Goal: Task Accomplishment & Management: Manage account settings

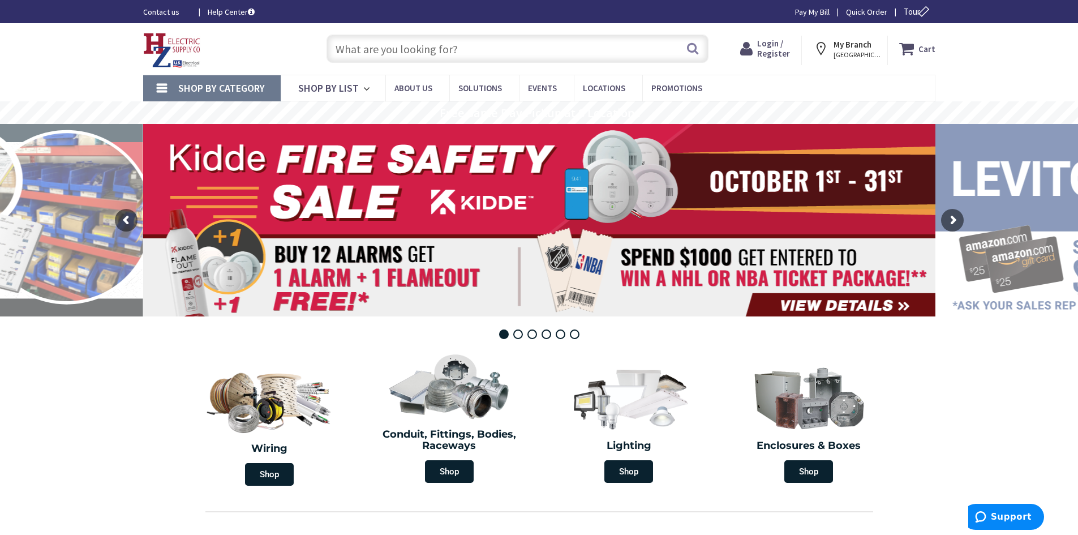
click at [782, 58] on span "Login / Register" at bounding box center [773, 48] width 33 height 21
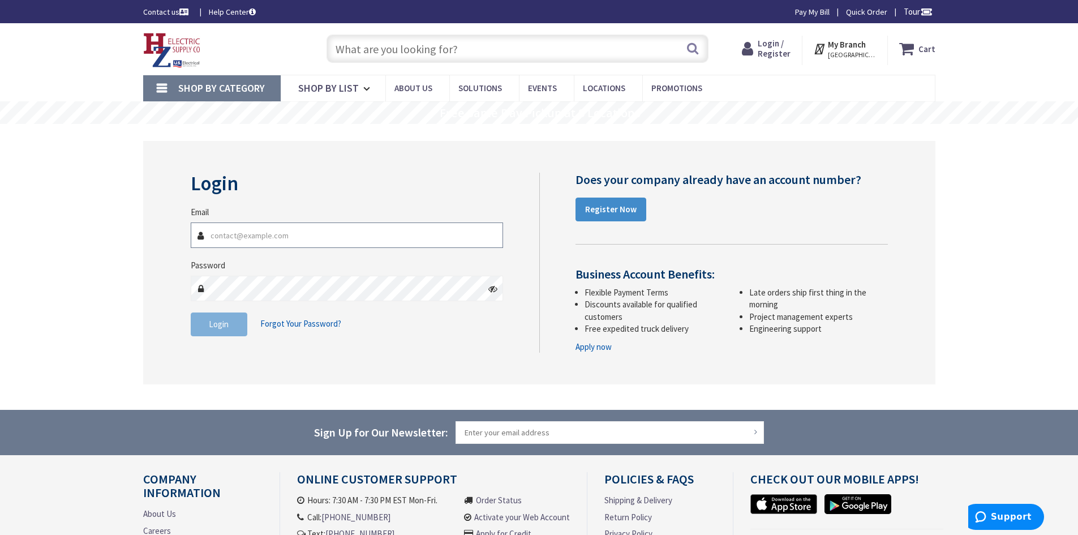
click at [286, 238] on input "Email" at bounding box center [347, 234] width 313 height 25
type input "[EMAIL_ADDRESS][DOMAIN_NAME]"
click at [230, 328] on button "Login" at bounding box center [219, 324] width 57 height 24
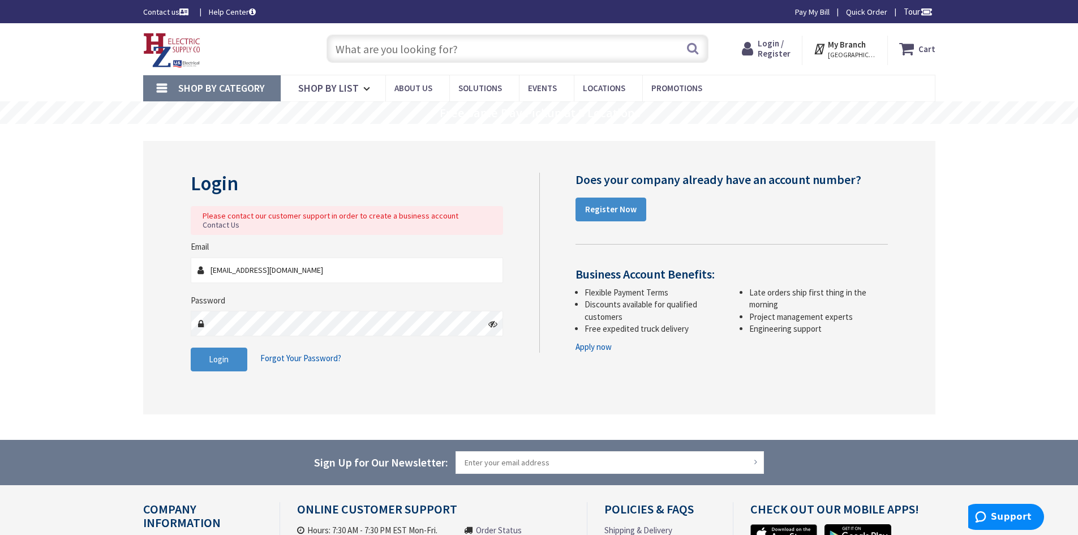
click at [304, 352] on span "Forgot Your Password?" at bounding box center [300, 357] width 81 height 11
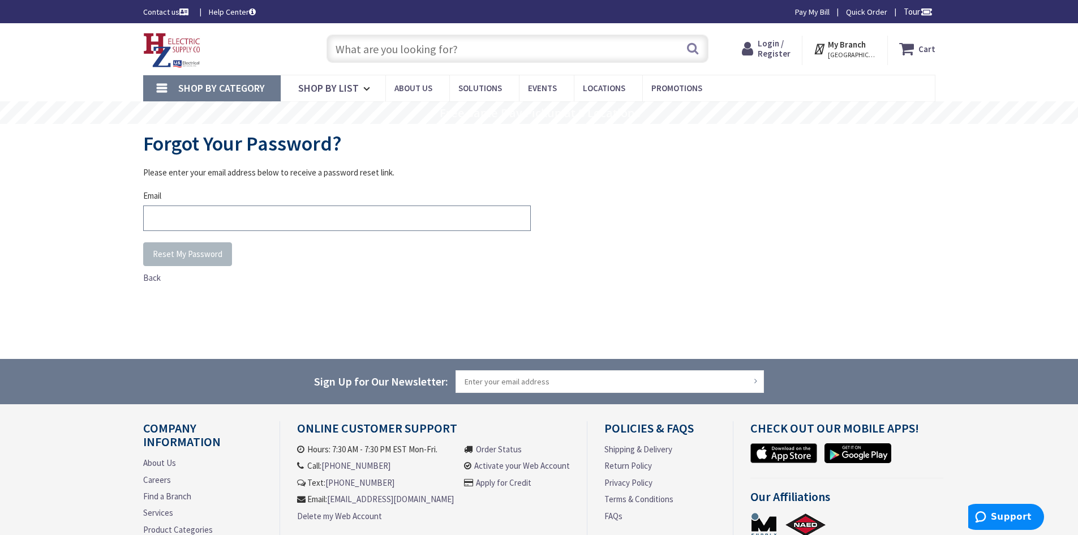
click at [428, 211] on input "Email" at bounding box center [337, 217] width 388 height 25
type input "[EMAIL_ADDRESS][DOMAIN_NAME]"
click at [191, 259] on span "Reset My Password" at bounding box center [188, 253] width 70 height 11
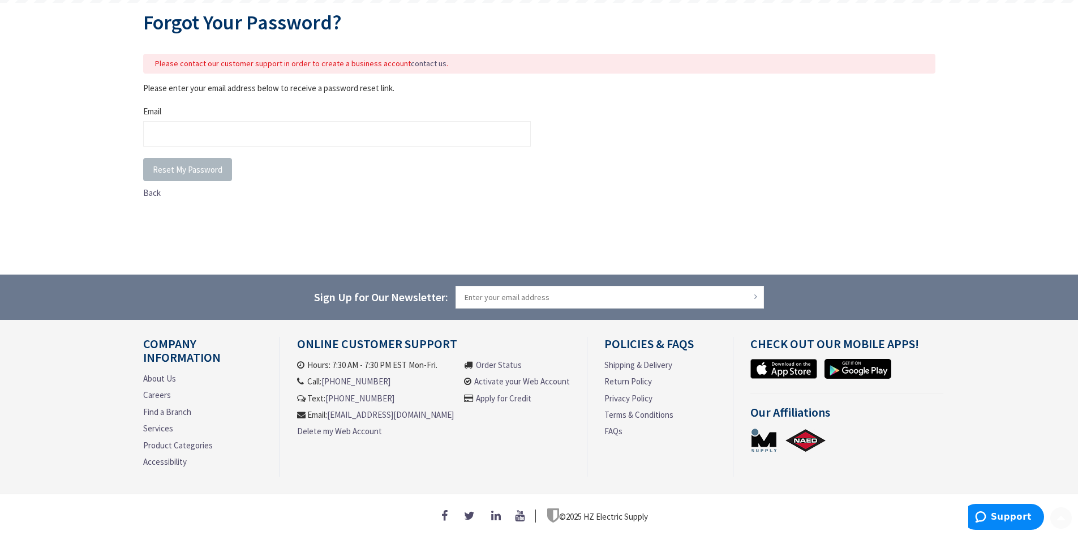
scroll to position [126, 0]
drag, startPoint x: 471, startPoint y: 411, endPoint x: 356, endPoint y: 411, distance: 115.4
click at [356, 411] on ul "Hours: 7:30 AM - 7:30 PM EST Mon-Fri. Call: 413-848-6603 Text: 413-848-6603 Ema…" at bounding box center [433, 405] width 273 height 92
click at [489, 433] on li "Order Status Activate your Web Account Apply for Credit" at bounding box center [517, 403] width 106 height 88
drag, startPoint x: 457, startPoint y: 416, endPoint x: 339, endPoint y: 414, distance: 117.1
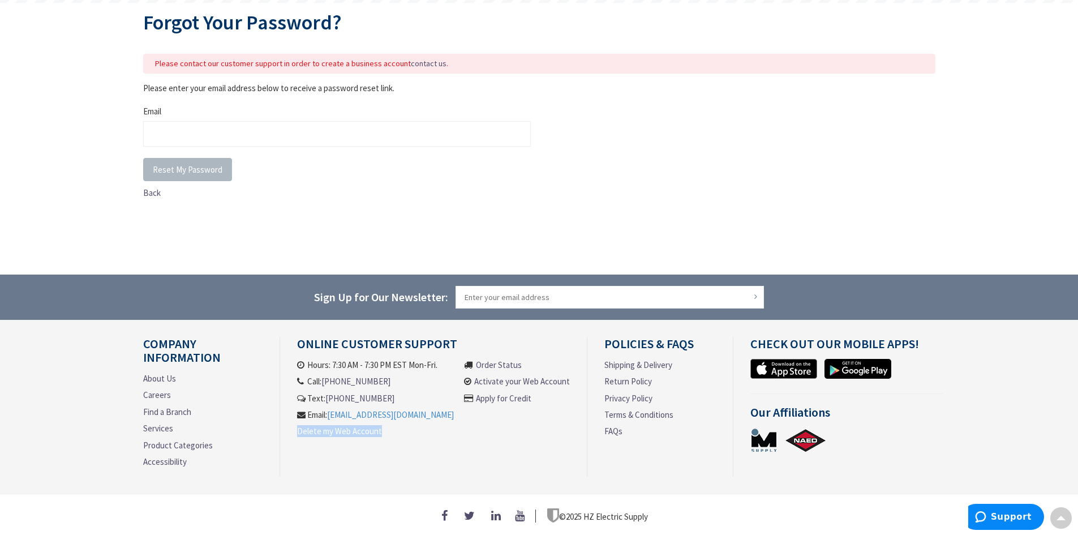
click at [339, 414] on li "Hours: 7:30 AM - 7:30 PM EST Mon-Fri. Call: 413-848-6603 Text: 413-848-6603 Ema…" at bounding box center [378, 403] width 162 height 88
click at [333, 402] on ul "Hours: 7:30 AM - 7:30 PM EST Mon-Fri. Call: 413-848-6603 Text: 413-848-6603 Ema…" at bounding box center [375, 400] width 157 height 83
